Goal: Information Seeking & Learning: Learn about a topic

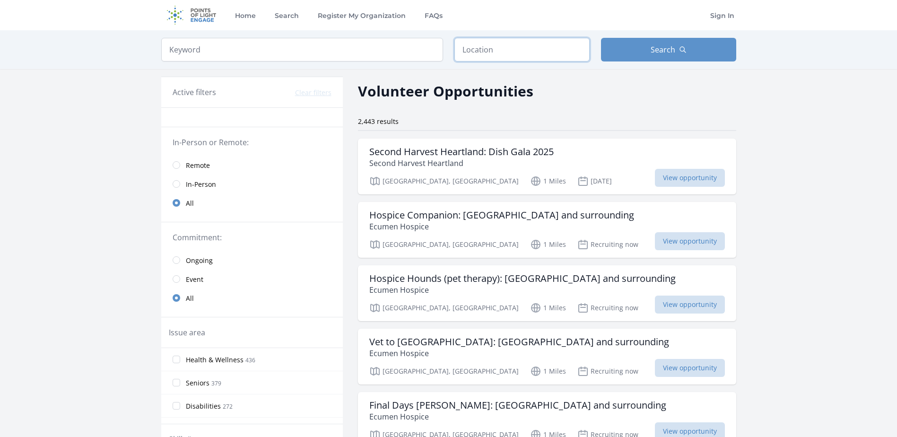
click at [536, 57] on input "text" at bounding box center [522, 50] width 135 height 24
type input "[GEOGRAPHIC_DATA], [GEOGRAPHIC_DATA]"
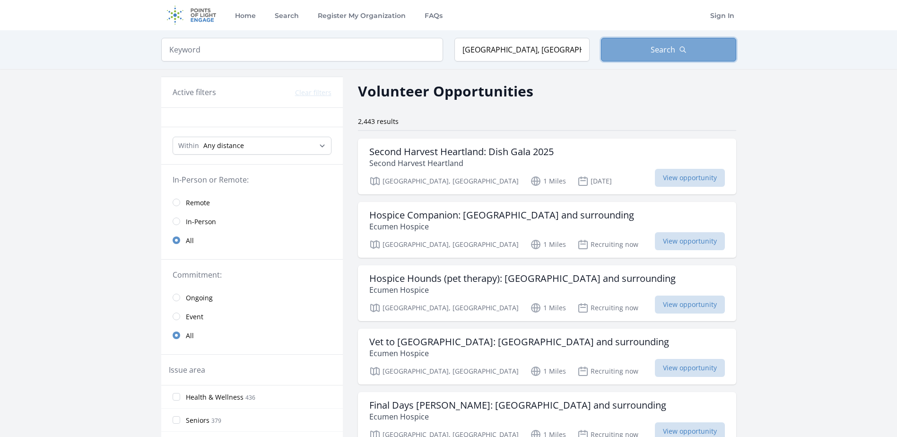
click at [652, 53] on button "Search" at bounding box center [668, 50] width 135 height 24
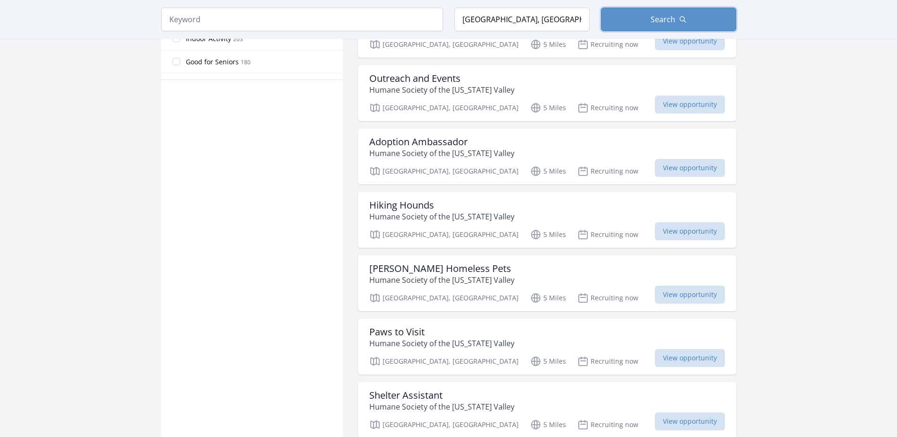
scroll to position [615, 0]
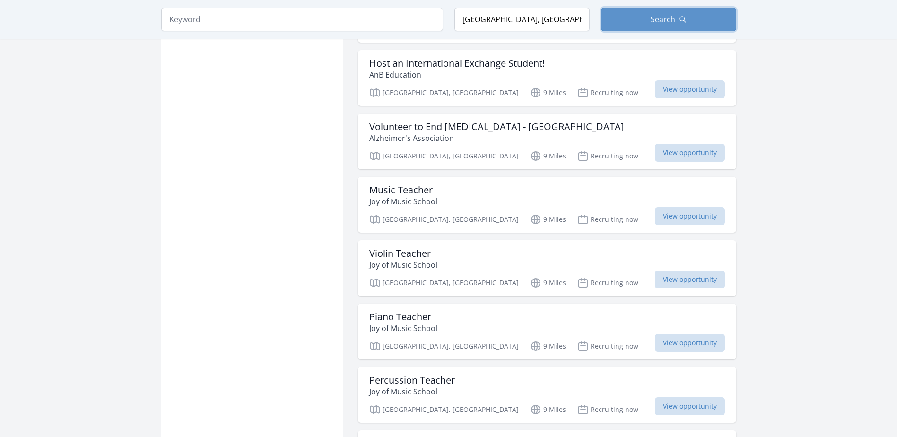
scroll to position [2176, 0]
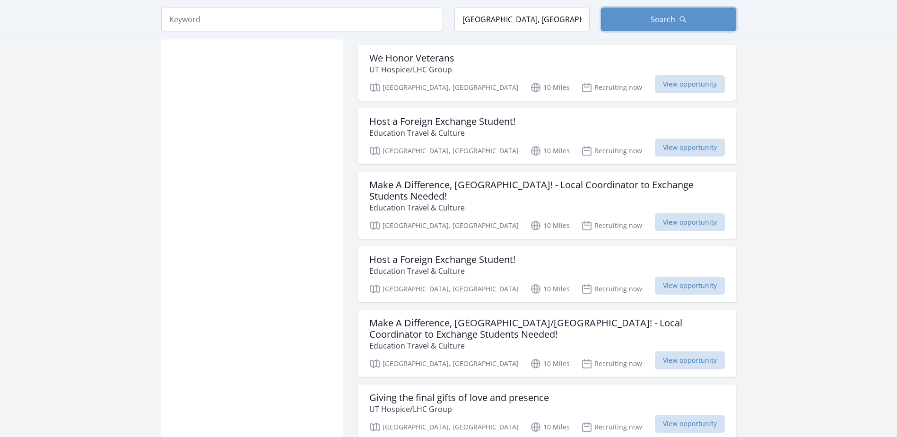
scroll to position [3311, 0]
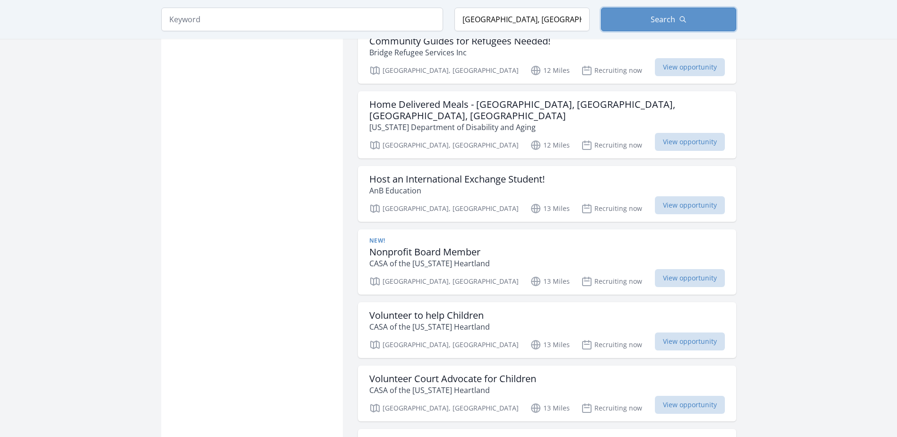
scroll to position [4778, 0]
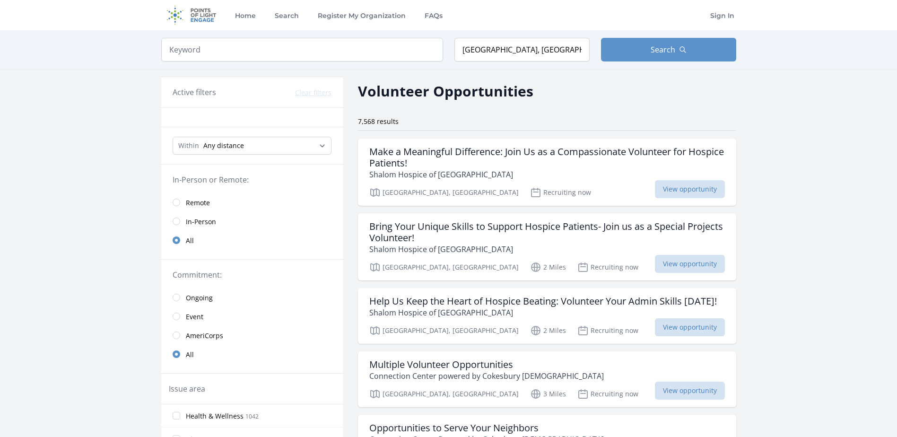
click at [182, 316] on link "Event" at bounding box center [252, 316] width 182 height 19
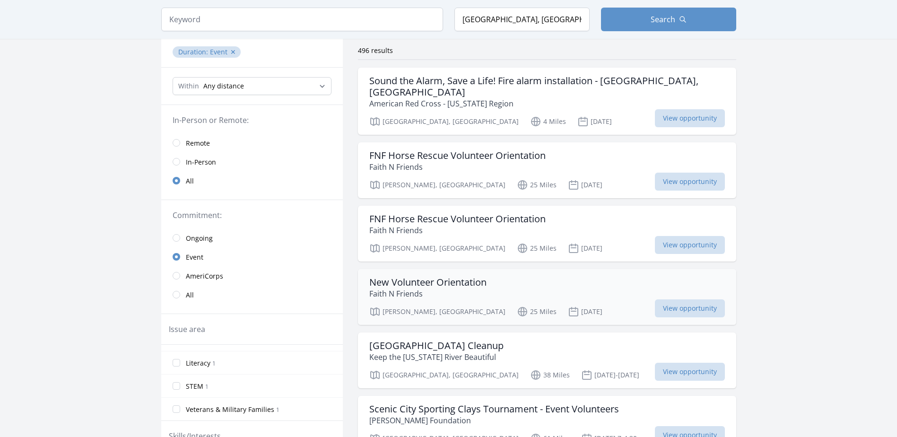
scroll to position [142, 0]
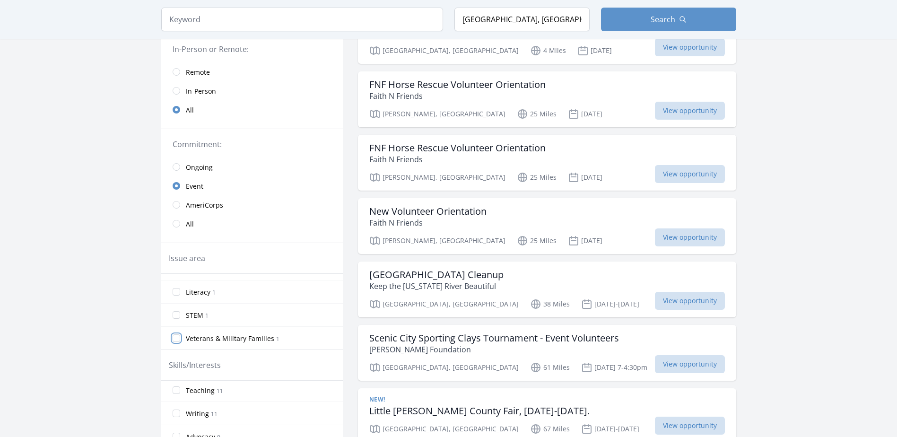
click at [178, 338] on input "Veterans & Military Families 1" at bounding box center [177, 338] width 8 height 8
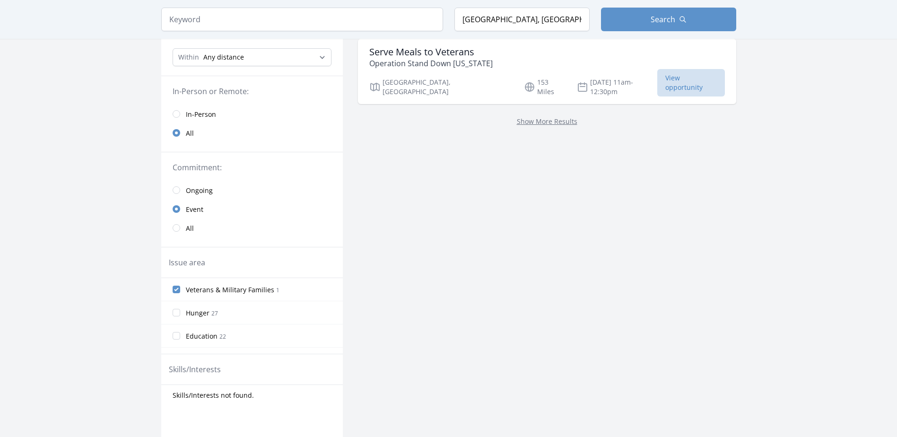
scroll to position [47, 0]
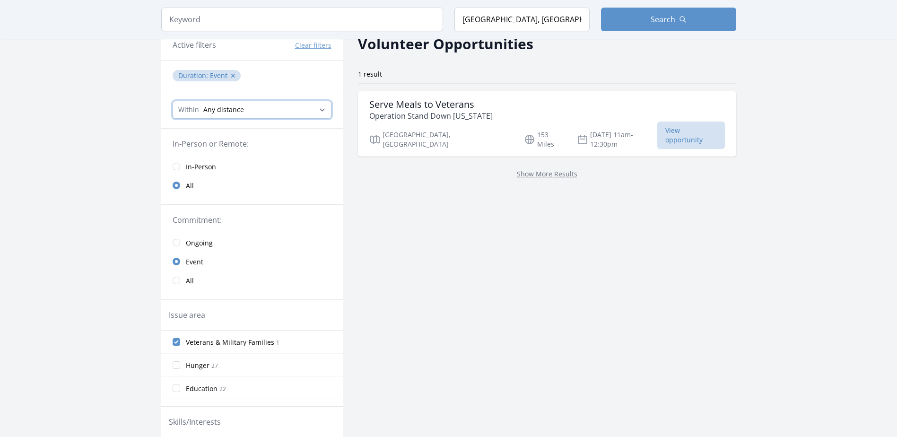
click at [272, 113] on select "Any distance , 5 Miles , 20 Miles , 50 Miles , 100 Miles" at bounding box center [252, 110] width 159 height 18
select select "32186"
click at [173, 101] on select "Any distance , 5 Miles , 20 Miles , 50 Miles , 100 Miles" at bounding box center [252, 110] width 159 height 18
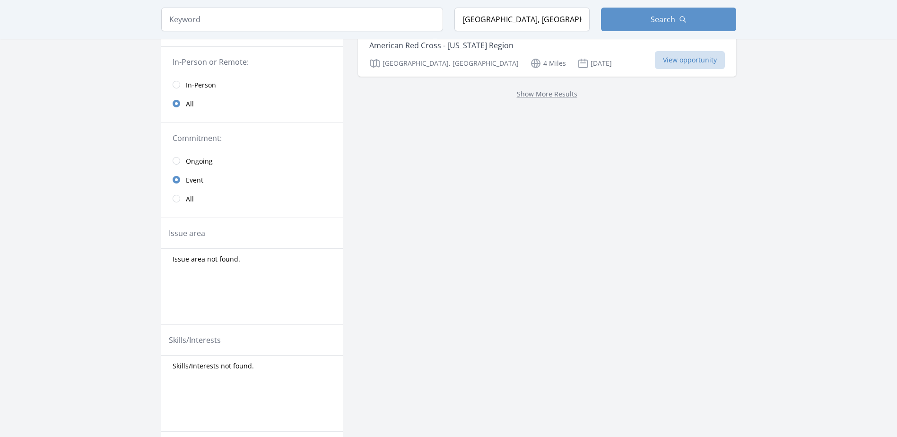
scroll to position [142, 0]
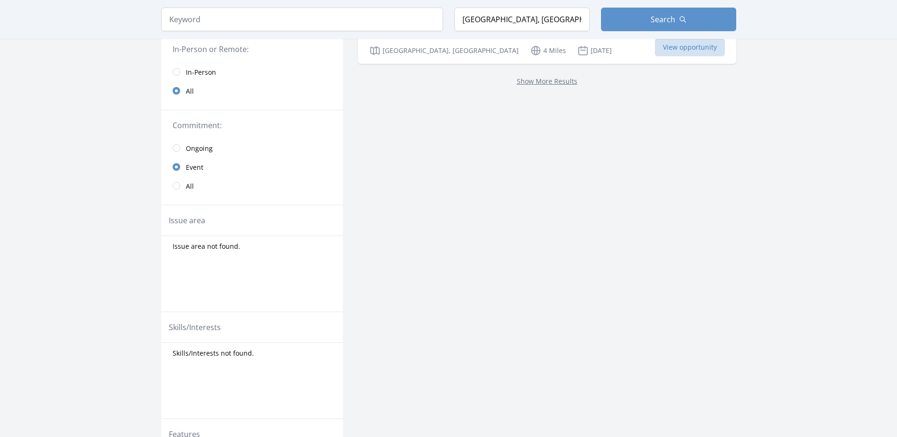
click at [246, 227] on div "Issue area" at bounding box center [252, 220] width 182 height 31
click at [207, 223] on div "Issue area" at bounding box center [252, 220] width 167 height 11
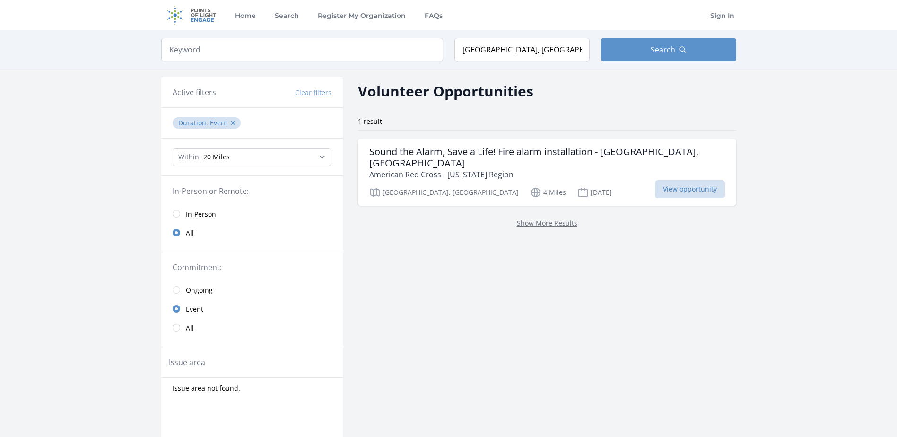
scroll to position [47, 0]
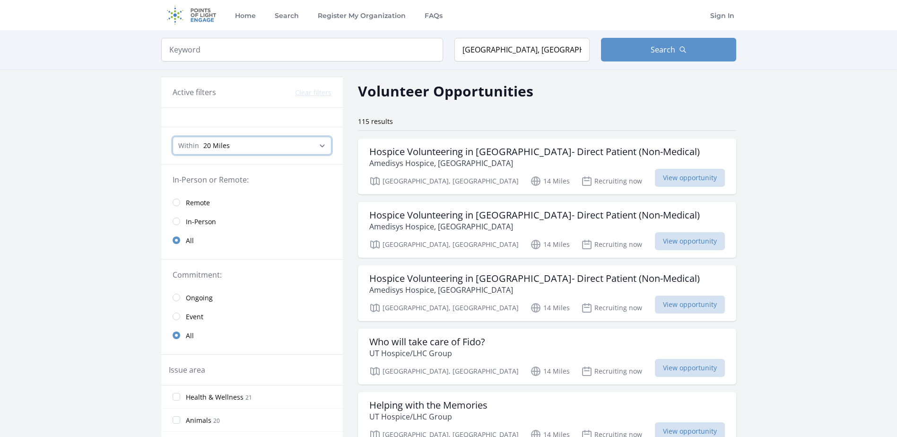
click at [251, 145] on select "Any distance , 5 Miles , 20 Miles , 50 Miles , 100 Miles" at bounding box center [252, 146] width 159 height 18
select select "8046"
click at [173, 137] on select "Any distance , 5 Miles , 20 Miles , 50 Miles , 100 Miles" at bounding box center [252, 146] width 159 height 18
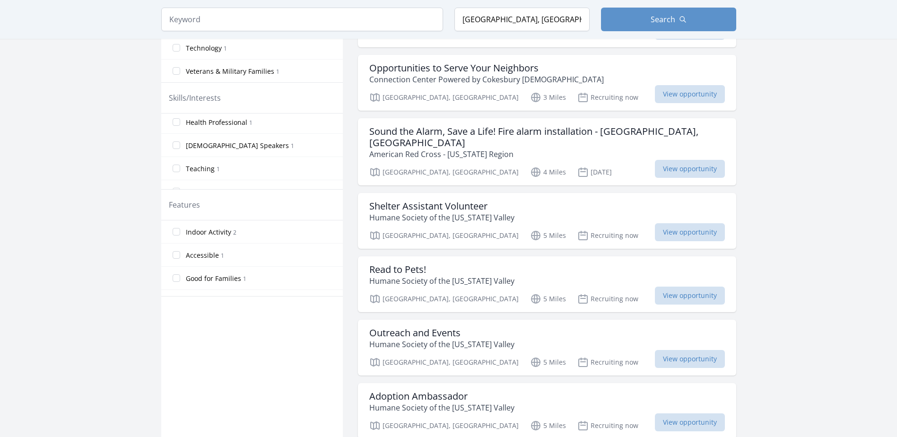
scroll to position [373, 0]
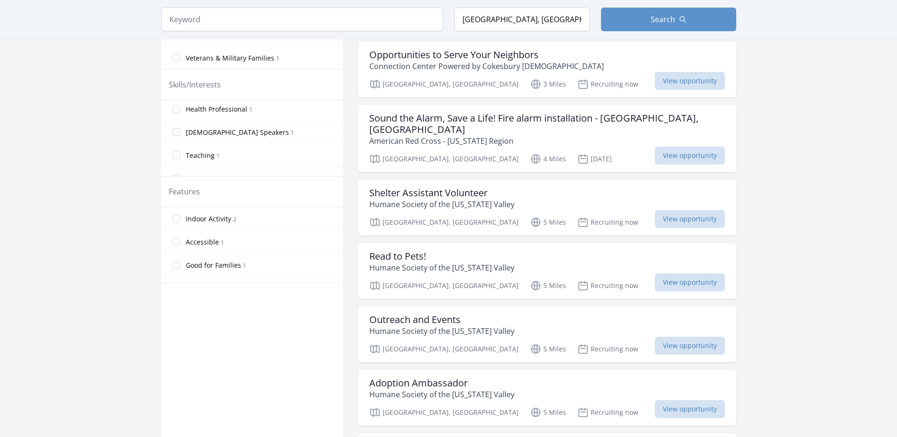
click at [181, 264] on label "Good for Families 1" at bounding box center [252, 264] width 182 height 19
click at [180, 264] on input "Good for Families 1" at bounding box center [177, 265] width 8 height 8
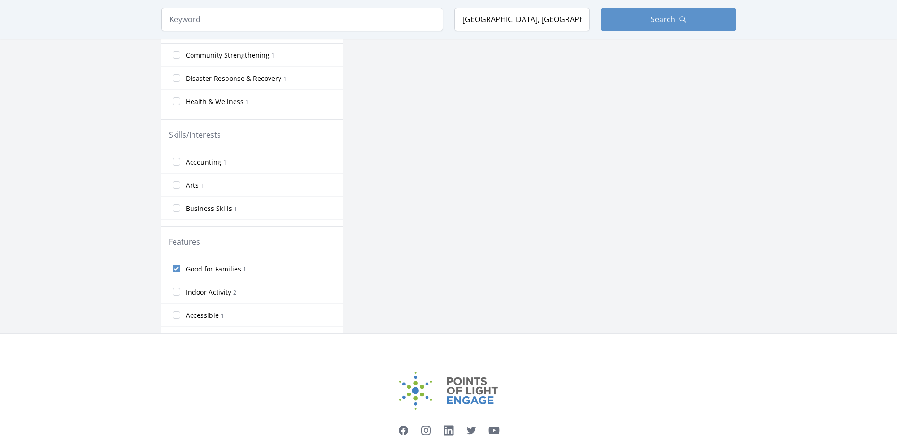
scroll to position [307, 0]
click at [181, 289] on label "Indoor Activity 2" at bounding box center [252, 289] width 182 height 19
click at [180, 289] on input "Indoor Activity 2" at bounding box center [177, 289] width 8 height 8
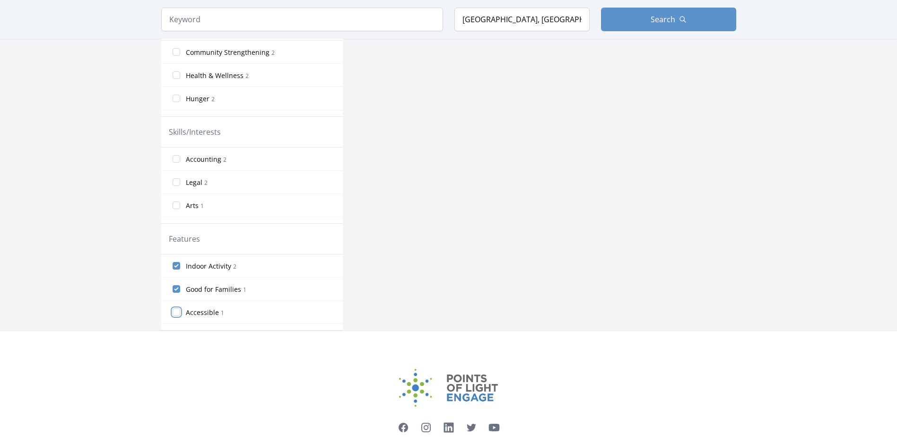
click at [177, 316] on input "Accessible 1" at bounding box center [177, 312] width 8 height 8
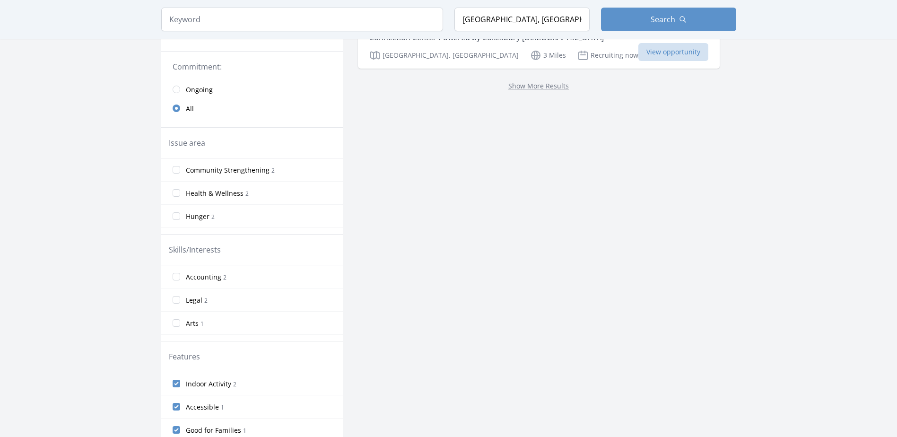
scroll to position [331, 0]
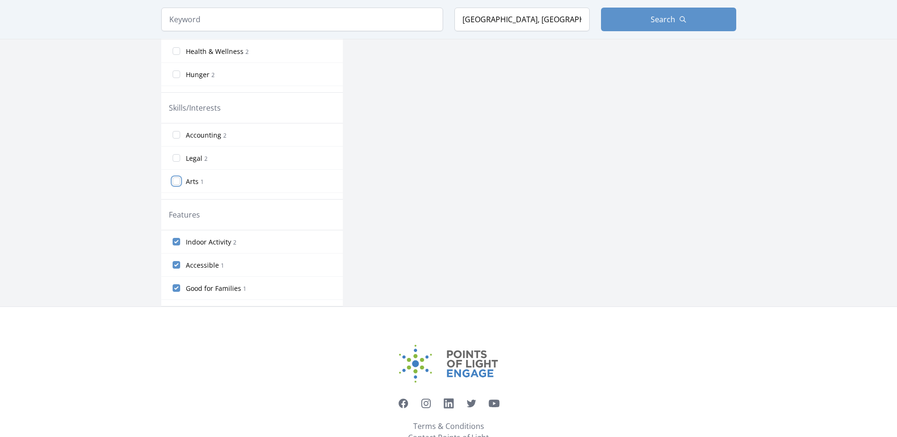
click at [178, 183] on input "Arts 1" at bounding box center [177, 181] width 8 height 8
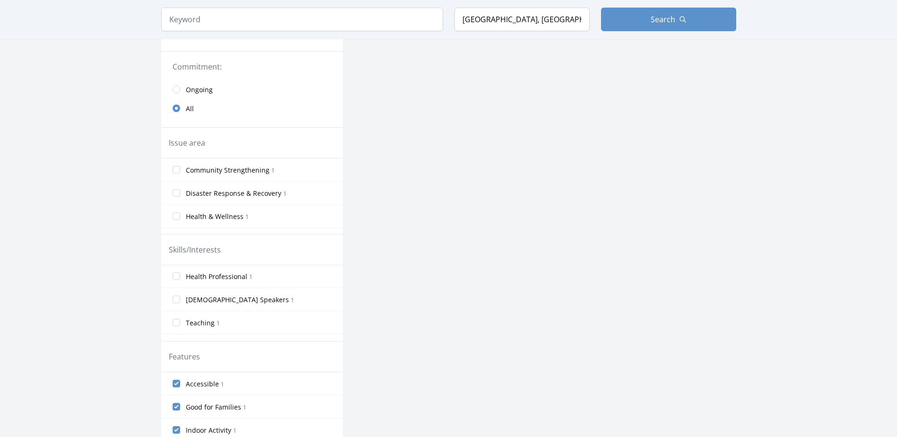
scroll to position [77, 0]
click at [180, 295] on input "Health Professional 1" at bounding box center [177, 293] width 8 height 8
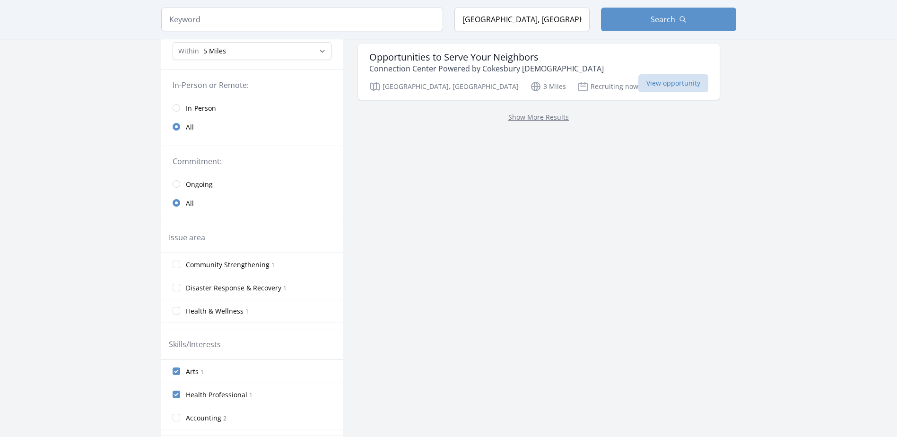
scroll to position [142, 0]
